Goal: Find contact information: Find contact information

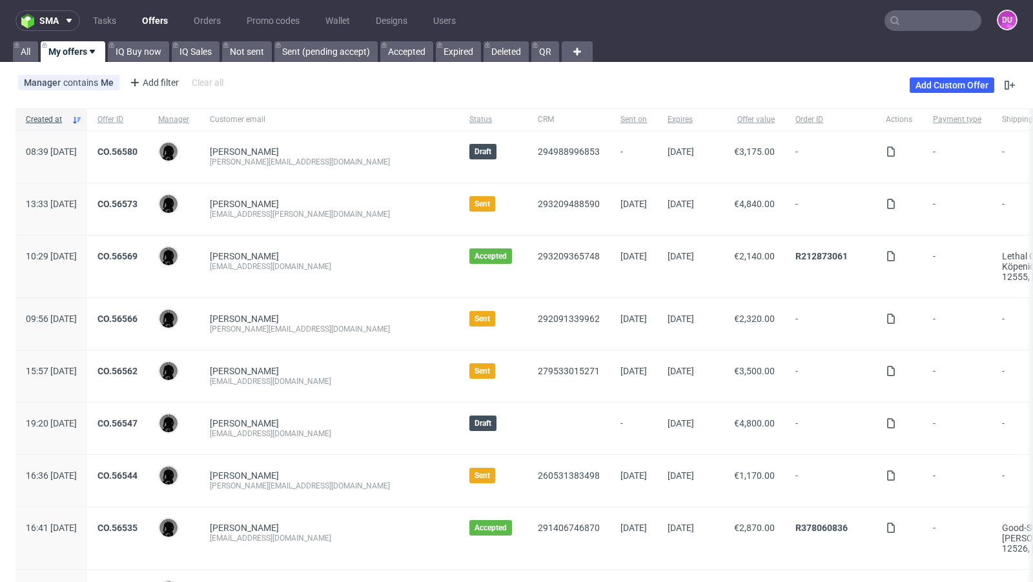
click at [487, 85] on div "Manager contains Me Add filter Hide filters Clear all Add Custom Offer" at bounding box center [516, 85] width 1033 height 36
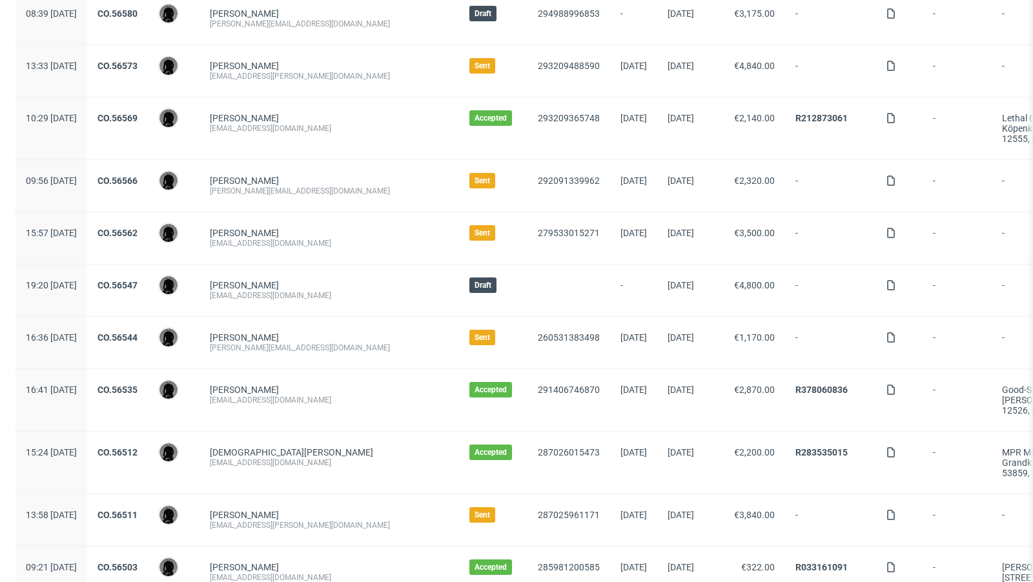
scroll to position [143, 0]
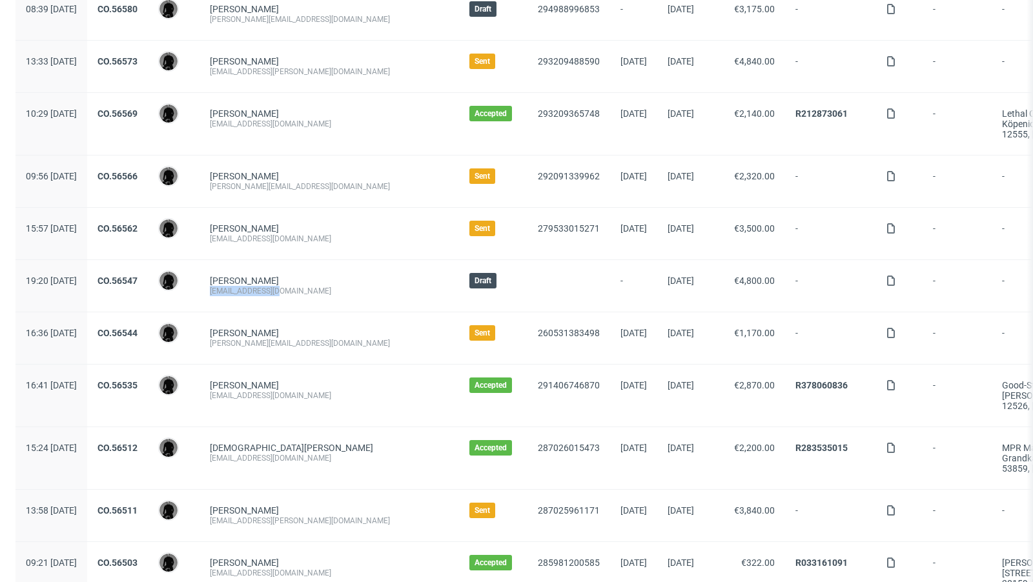
drag, startPoint x: 318, startPoint y: 291, endPoint x: 238, endPoint y: 286, distance: 79.6
click at [238, 286] on div "Josef Besslich einkauf@herbac.eu" at bounding box center [330, 286] width 260 height 52
copy div "[EMAIL_ADDRESS][DOMAIN_NAME]"
click at [349, 220] on div "Mikael Tas team@schlafzimmer.de" at bounding box center [330, 234] width 260 height 52
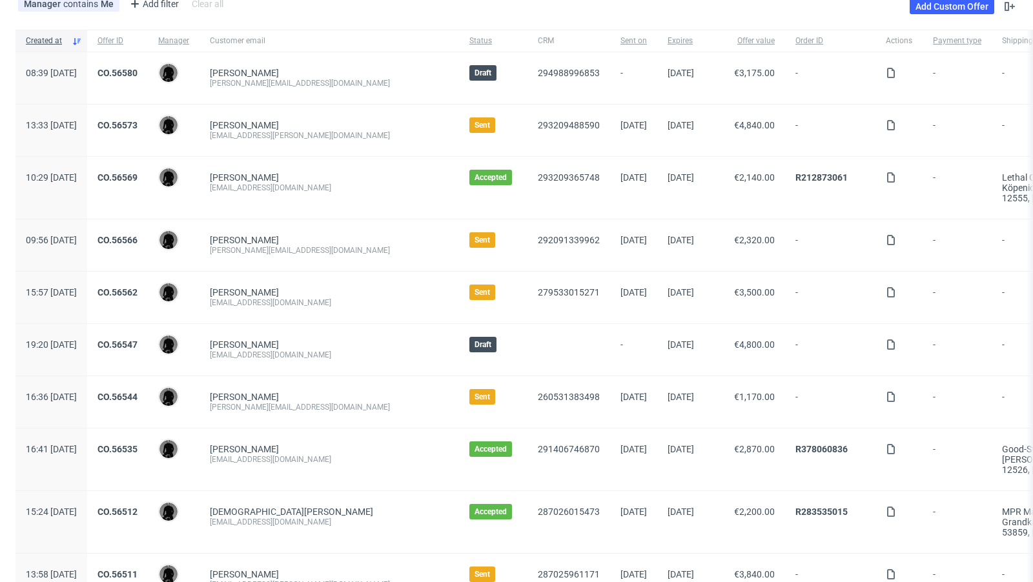
scroll to position [55, 0]
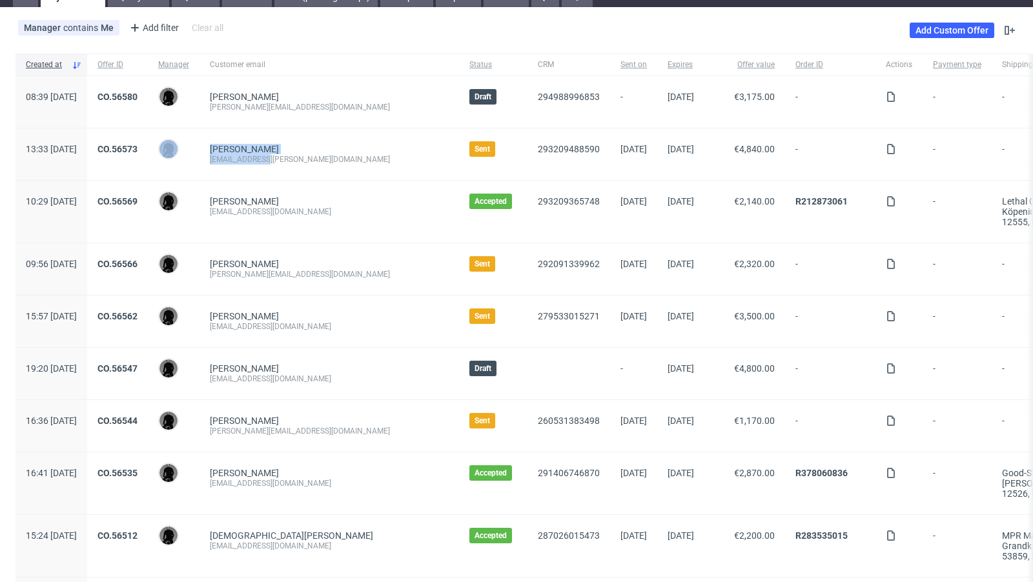
drag, startPoint x: 314, startPoint y: 164, endPoint x: 236, endPoint y: 154, distance: 78.2
click at [236, 154] on div "13:33 Fri 22.08.2025 CO.56573 Dawid Urbanowicz Alexander Bojkoski shop@a-n-a.co…" at bounding box center [744, 155] width 1459 height 52
click at [320, 161] on div "[EMAIL_ADDRESS][PERSON_NAME][DOMAIN_NAME]" at bounding box center [329, 159] width 239 height 10
drag, startPoint x: 317, startPoint y: 161, endPoint x: 246, endPoint y: 158, distance: 71.1
click at [246, 158] on div "Alexander Bojkoski shop@a-n-a.com" at bounding box center [330, 155] width 260 height 52
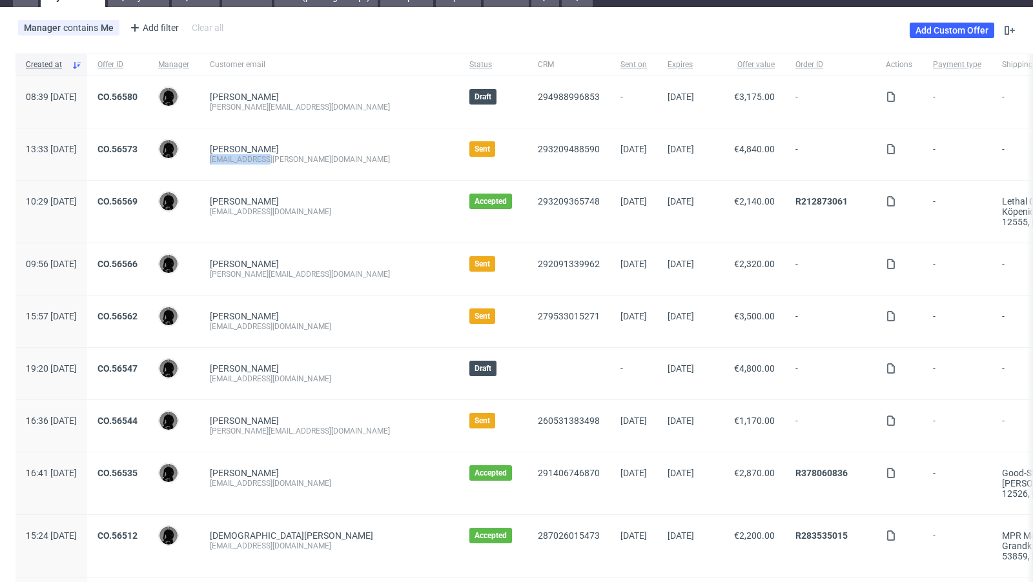
copy div "[EMAIL_ADDRESS][PERSON_NAME][DOMAIN_NAME]"
click at [355, 150] on div "Alexander Bojkoski shop@a-n-a.com" at bounding box center [330, 155] width 260 height 52
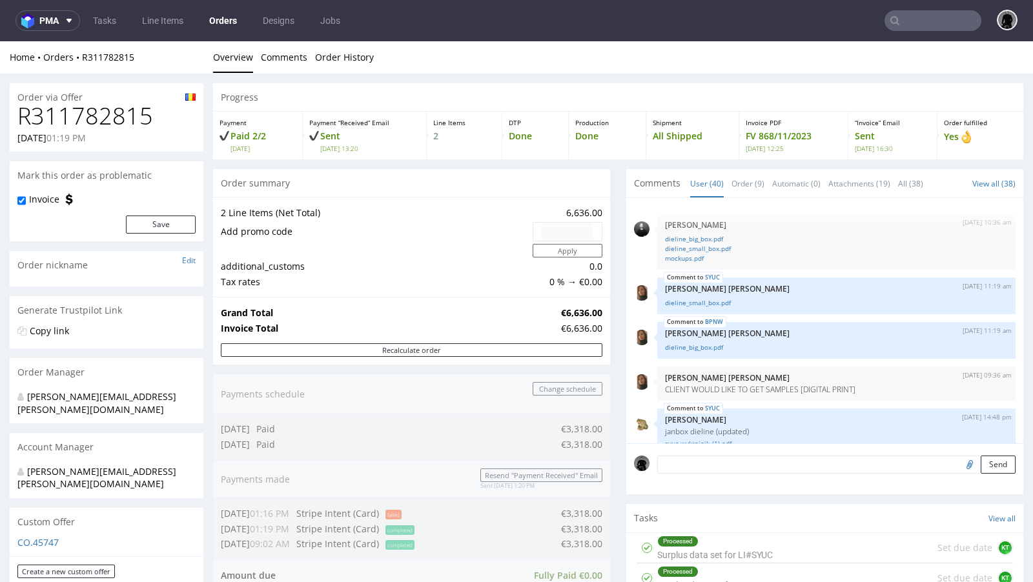
scroll to position [2344, 0]
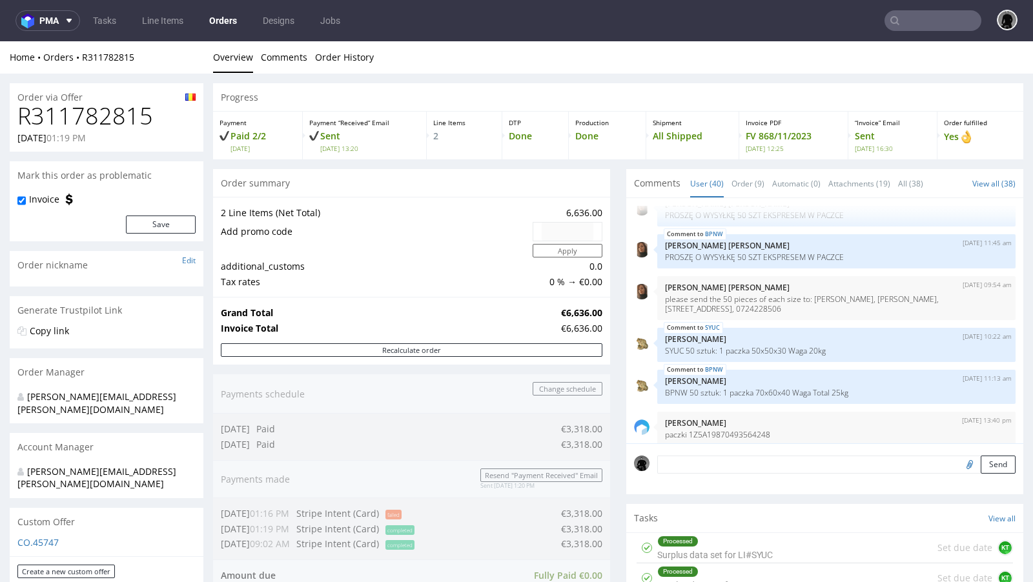
click at [512, 66] on div "Home Orders R311782815 Overview Comments Order History" at bounding box center [516, 57] width 1033 height 32
